Goal: Navigation & Orientation: Find specific page/section

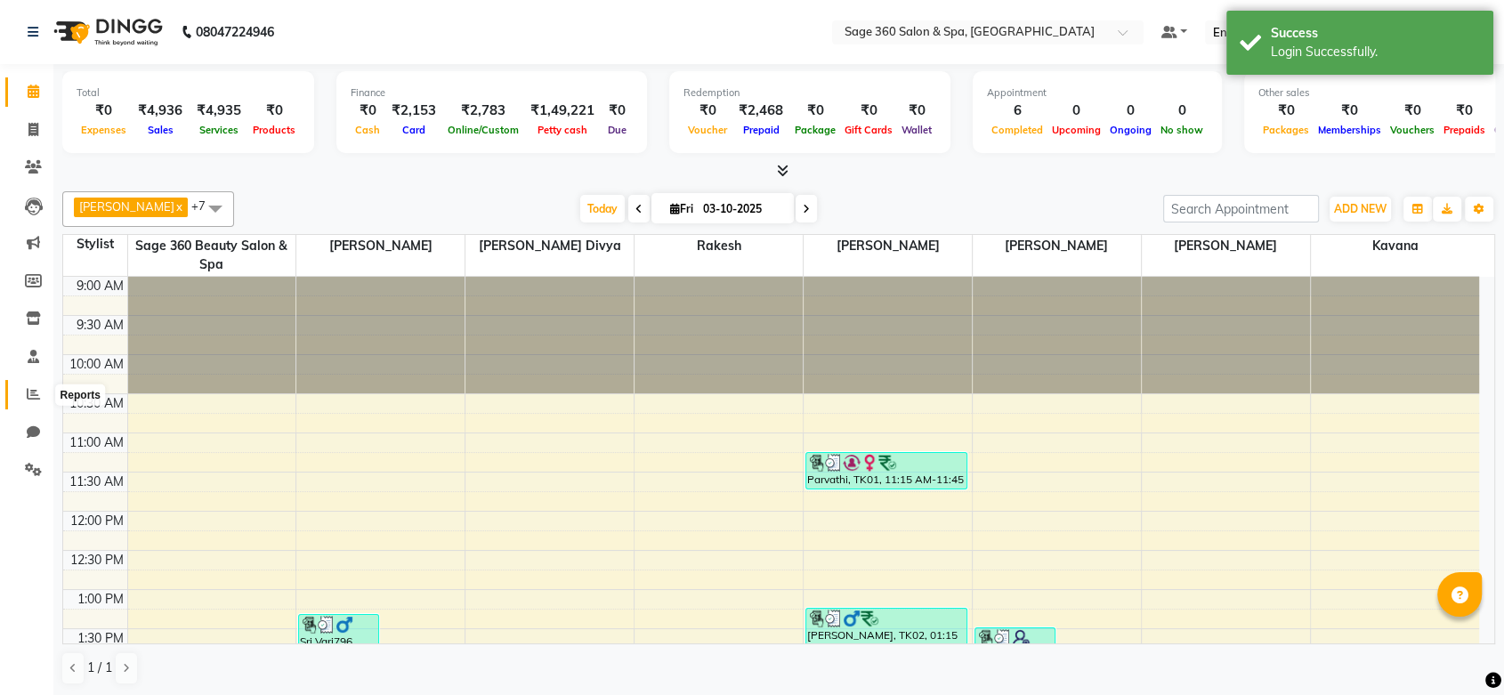
click at [32, 393] on icon at bounding box center [33, 393] width 13 height 13
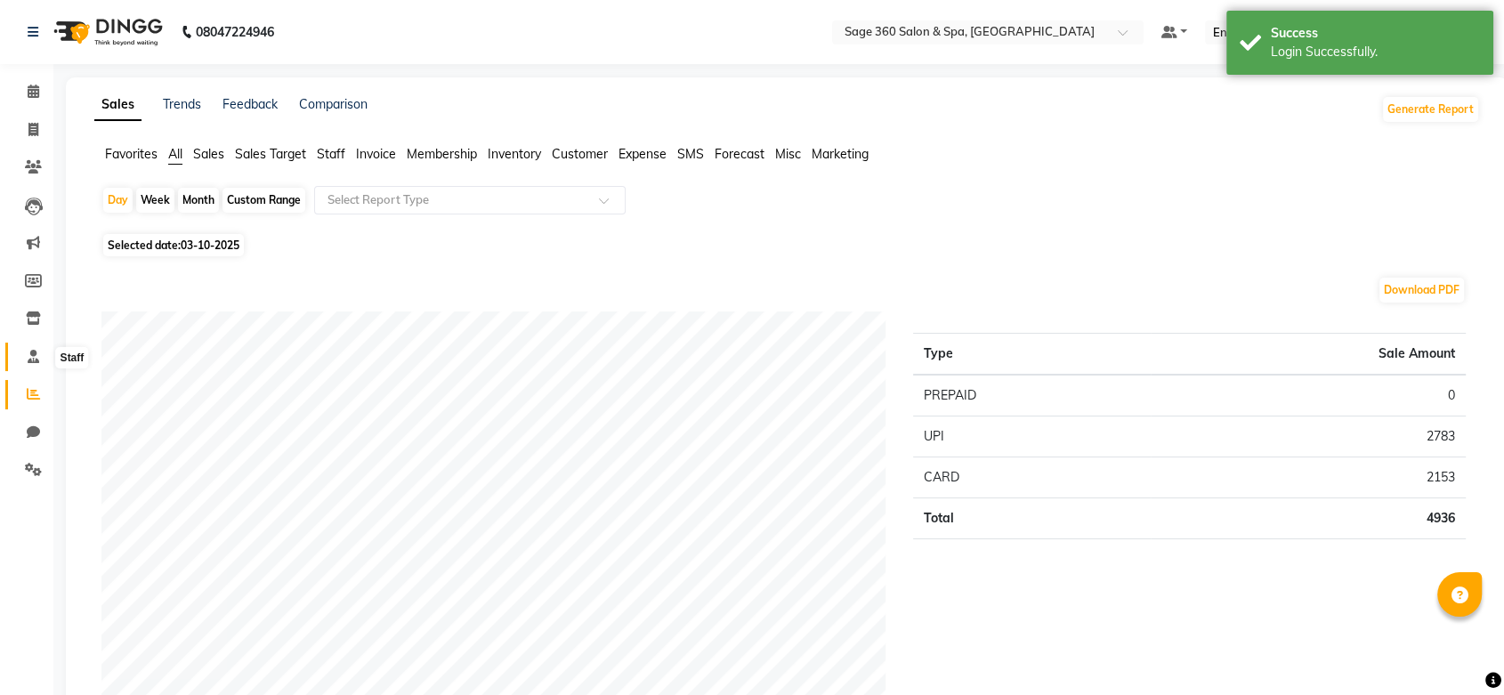
click at [33, 347] on span at bounding box center [33, 357] width 31 height 20
